Goal: Transaction & Acquisition: Purchase product/service

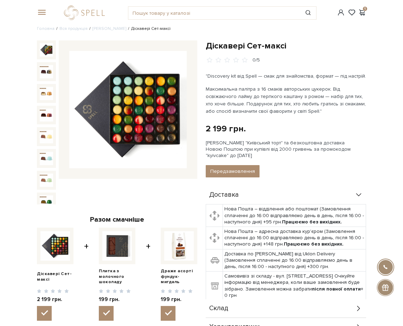
click at [46, 12] on div at bounding box center [40, 12] width 15 height 6
click at [84, 11] on link "logo" at bounding box center [86, 13] width 44 height 14
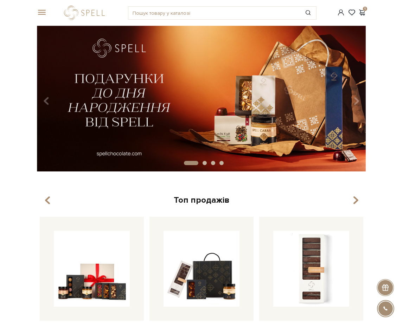
click at [40, 11] on span at bounding box center [40, 12] width 7 height 6
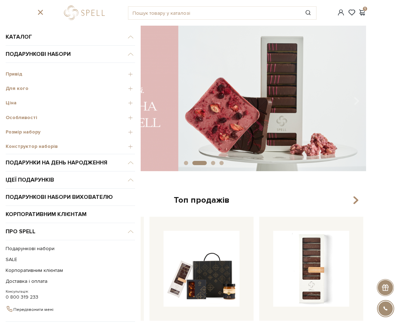
click at [130, 72] on span "Привід" at bounding box center [70, 74] width 129 height 6
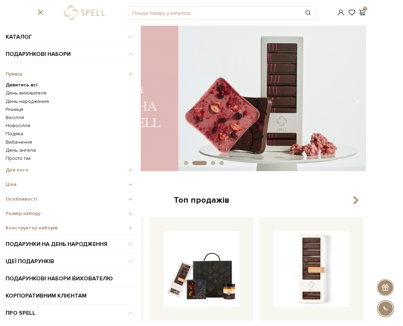
click at [18, 117] on link "Весілля" at bounding box center [70, 118] width 129 height 6
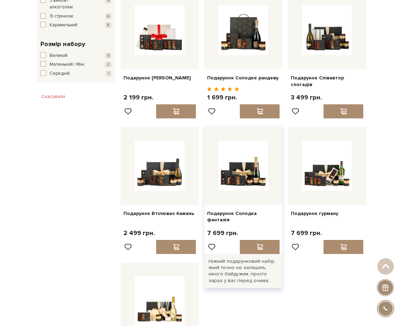
scroll to position [363, 0]
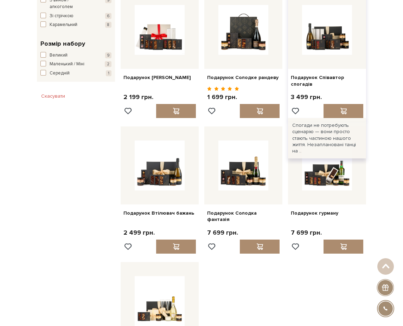
click at [332, 69] on div "Подарунок Співавтор спогадів" at bounding box center [327, 79] width 78 height 21
click at [331, 52] on div at bounding box center [327, 30] width 78 height 78
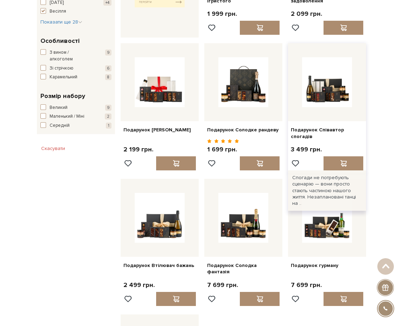
scroll to position [311, 0]
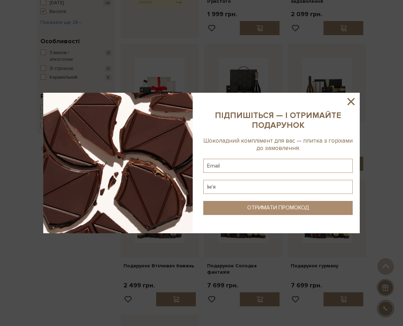
click at [323, 93] on sys-column-static at bounding box center [278, 163] width 164 height 141
click at [354, 99] on icon at bounding box center [350, 101] width 7 height 7
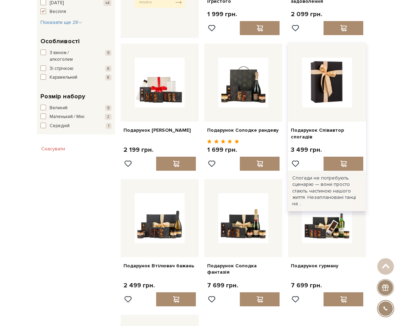
click at [333, 96] on img at bounding box center [327, 83] width 50 height 50
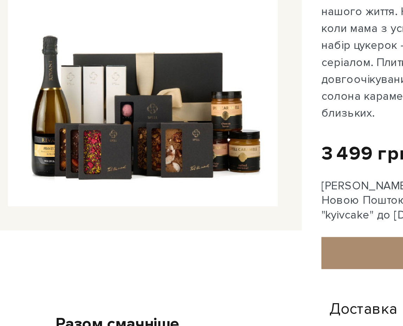
scroll to position [24, 0]
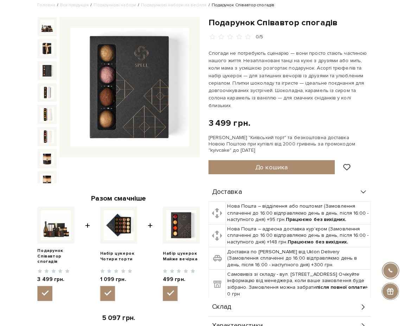
click at [47, 71] on img at bounding box center [46, 69] width 13 height 13
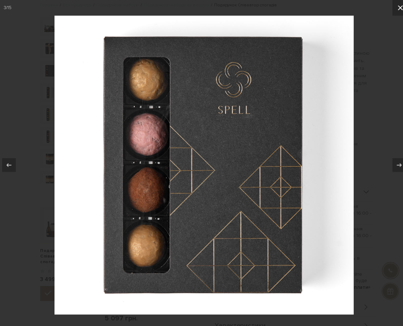
click at [393, 5] on icon at bounding box center [395, 7] width 5 height 5
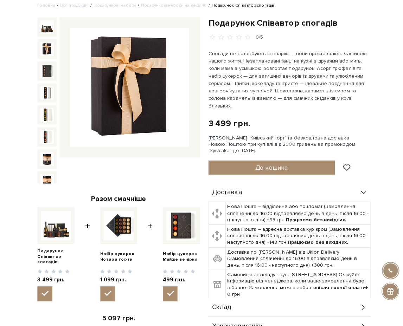
click at [44, 27] on img at bounding box center [46, 26] width 13 height 13
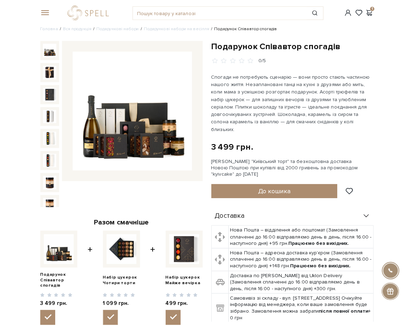
scroll to position [19, 0]
